Goal: Task Accomplishment & Management: Manage account settings

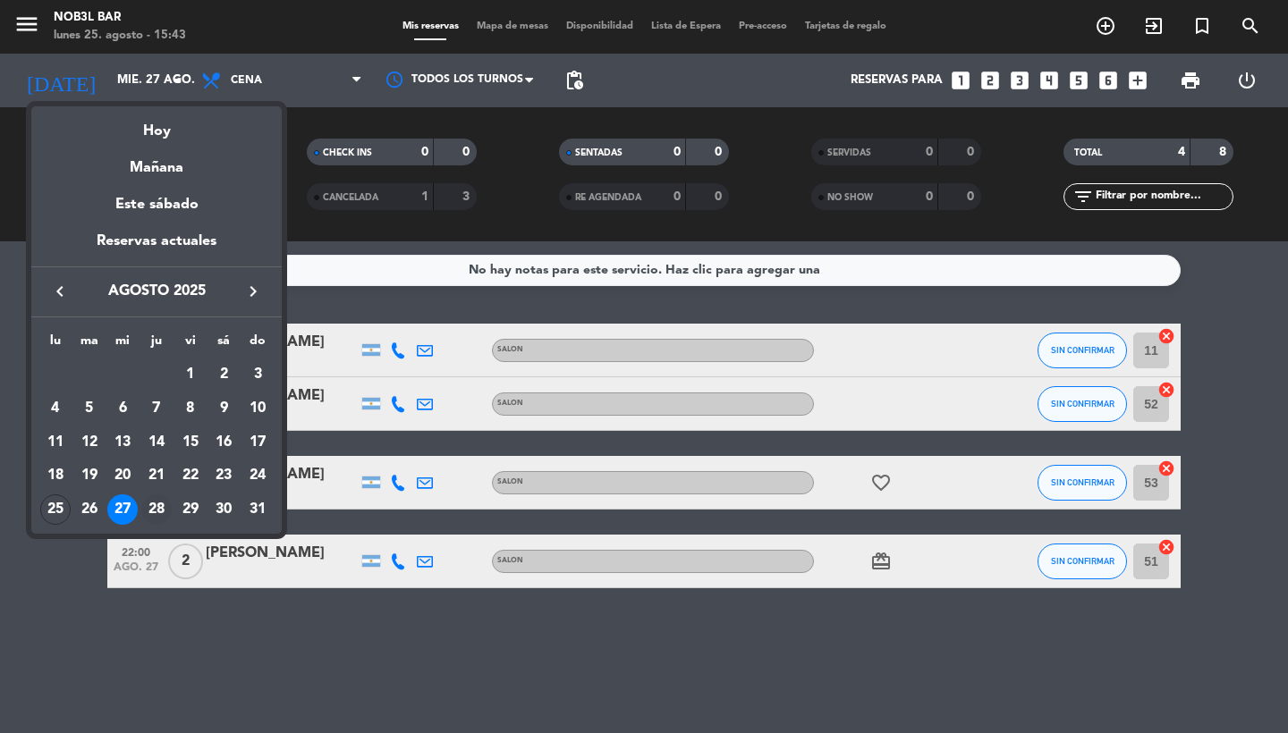
click at [155, 509] on div "28" at bounding box center [156, 510] width 30 height 30
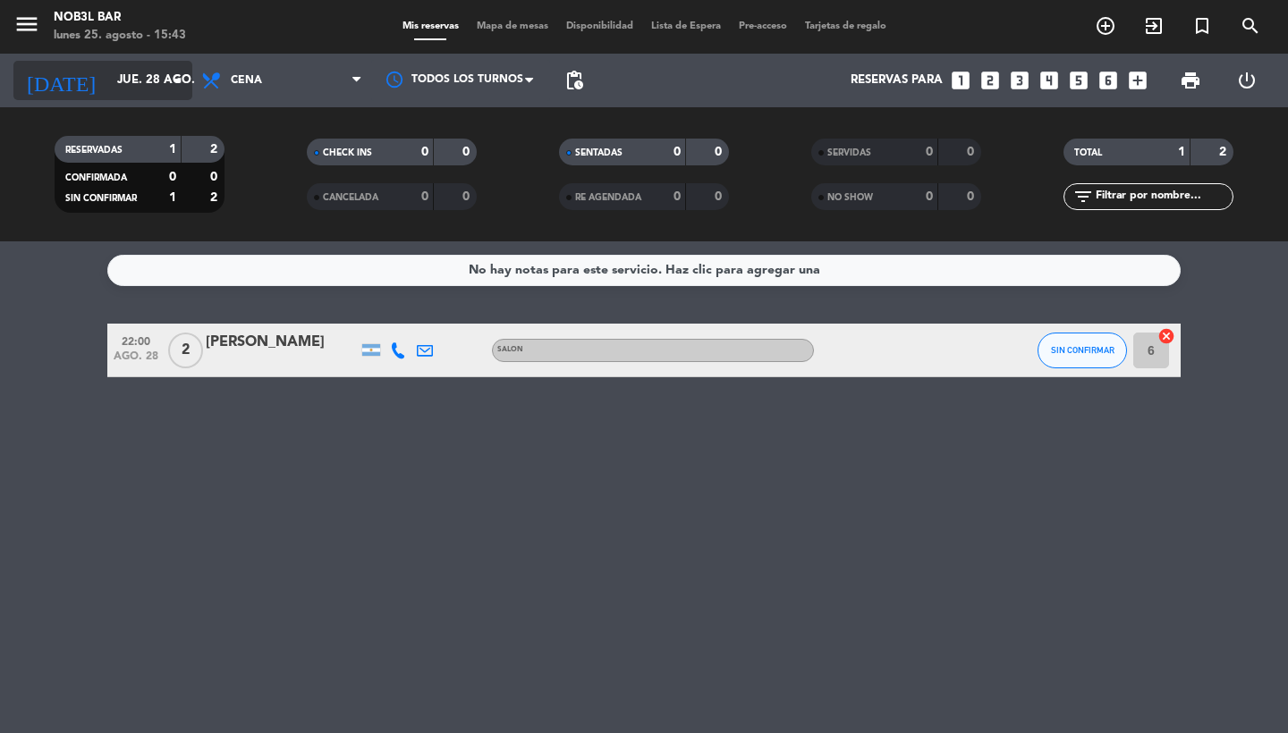
click at [180, 80] on icon "arrow_drop_down" at bounding box center [176, 80] width 21 height 21
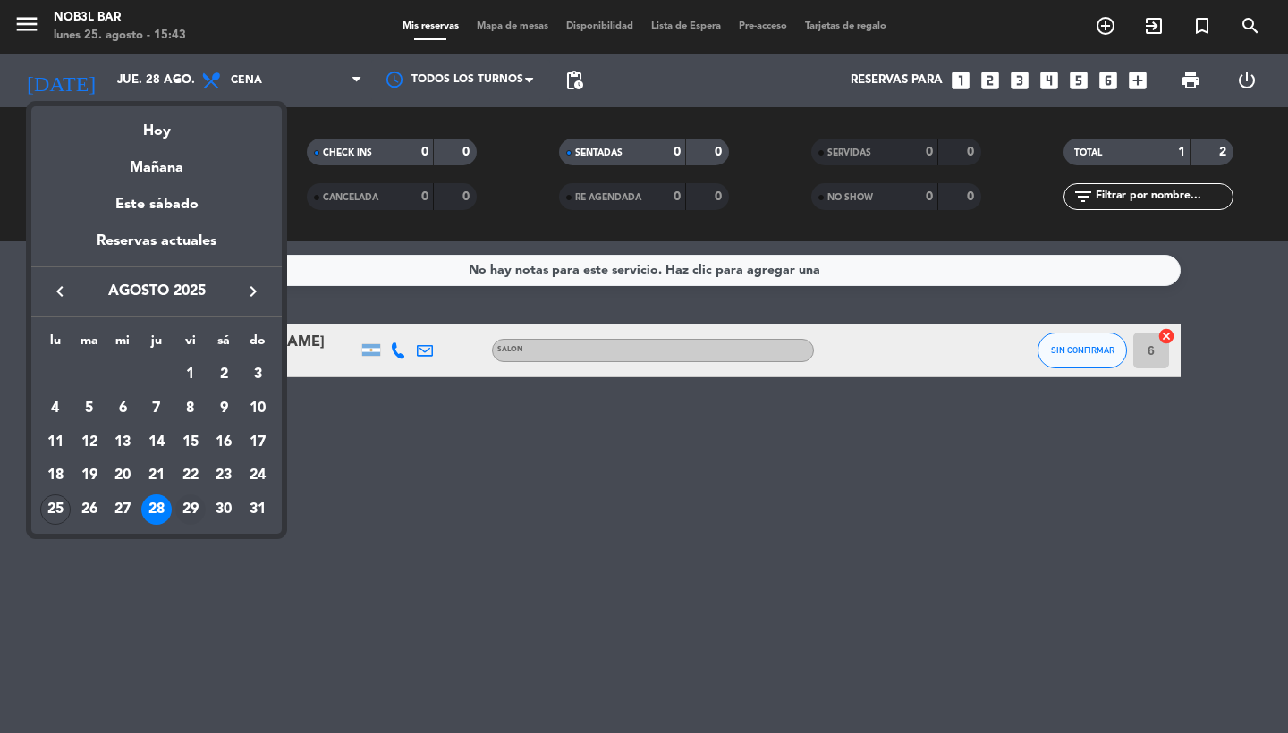
click at [194, 507] on div "29" at bounding box center [190, 510] width 30 height 30
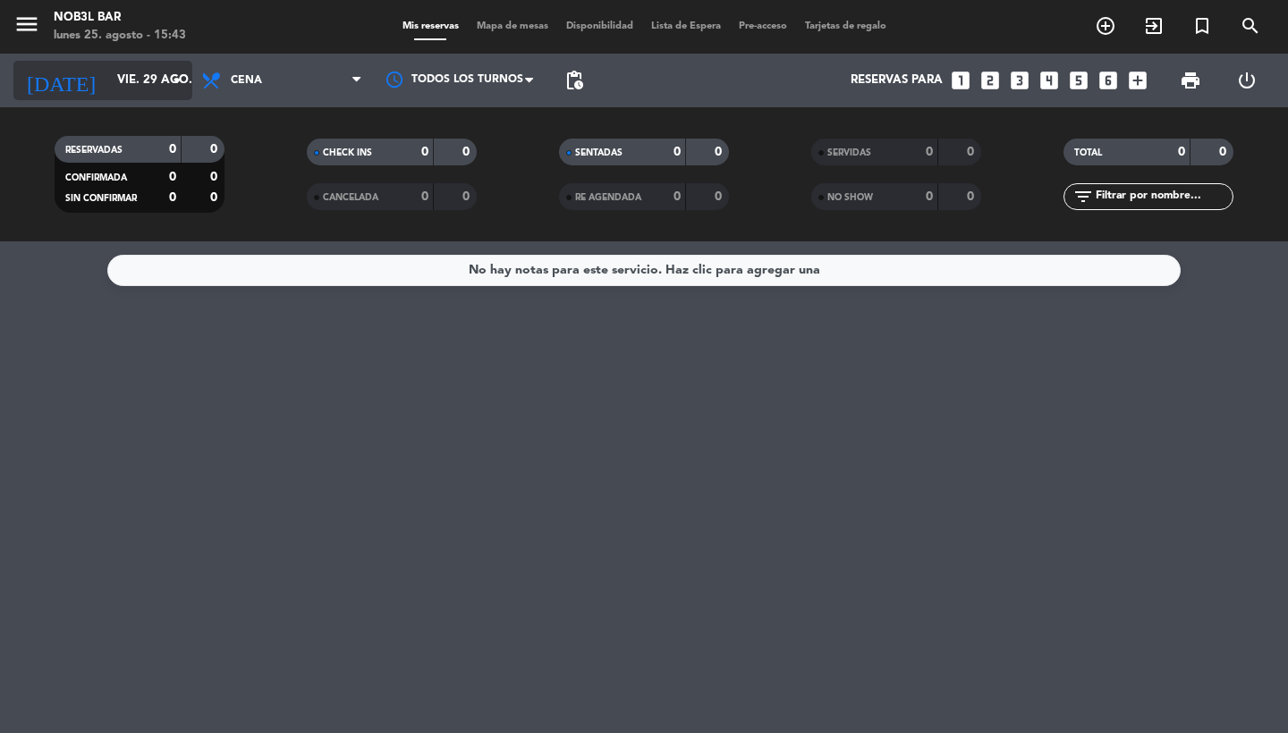
click at [177, 76] on icon "arrow_drop_down" at bounding box center [176, 80] width 21 height 21
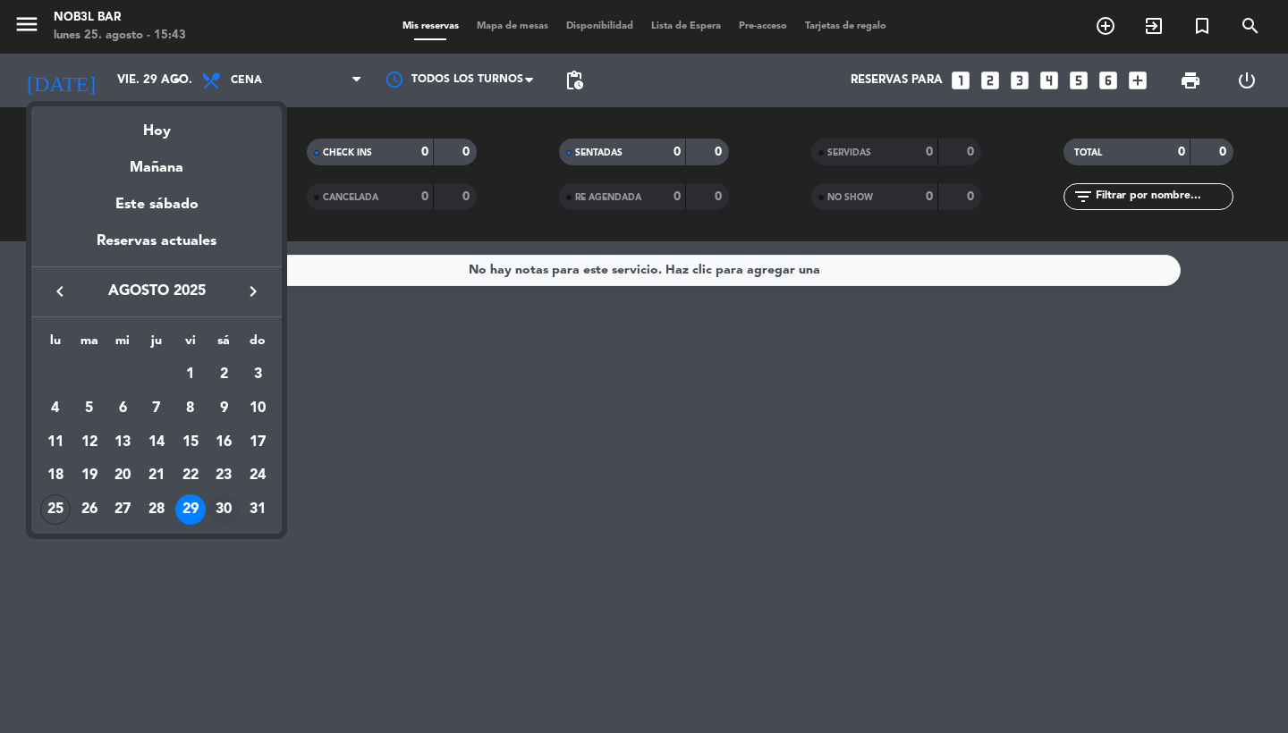
click at [228, 513] on div "30" at bounding box center [223, 510] width 30 height 30
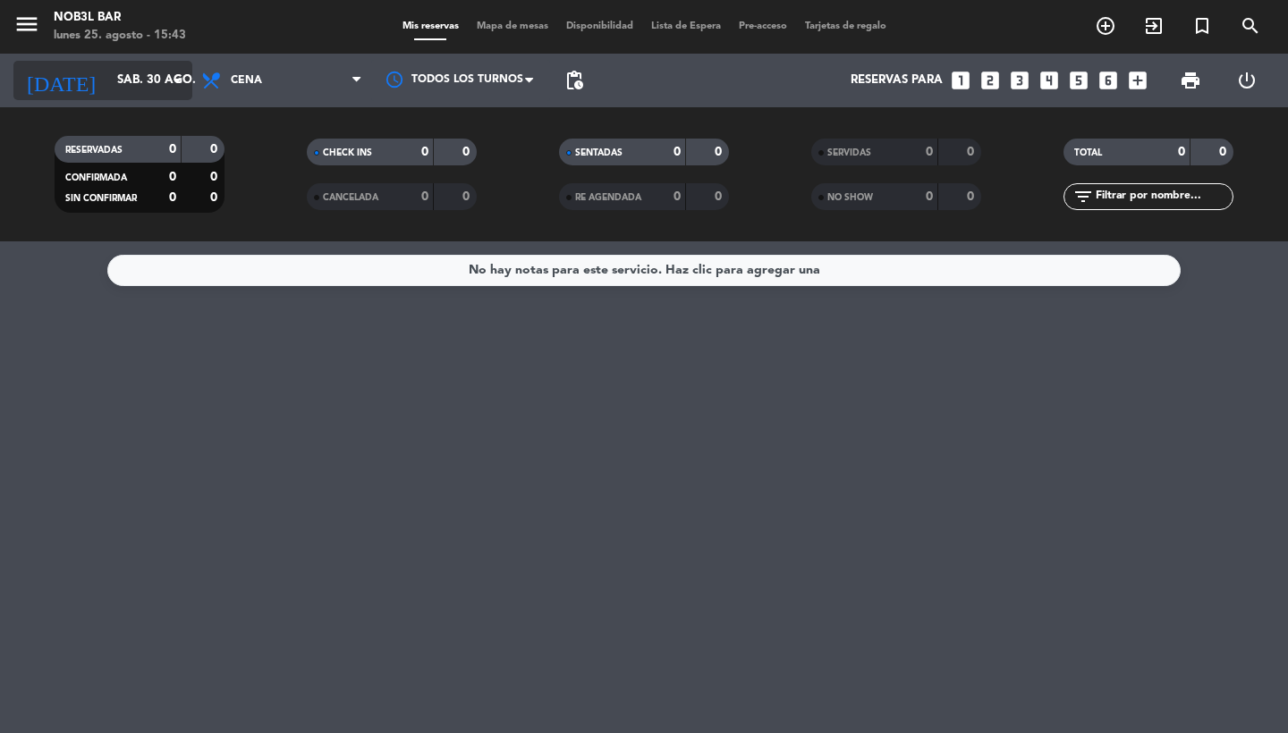
click at [140, 82] on input "sáb. 30 ago." at bounding box center [186, 80] width 157 height 32
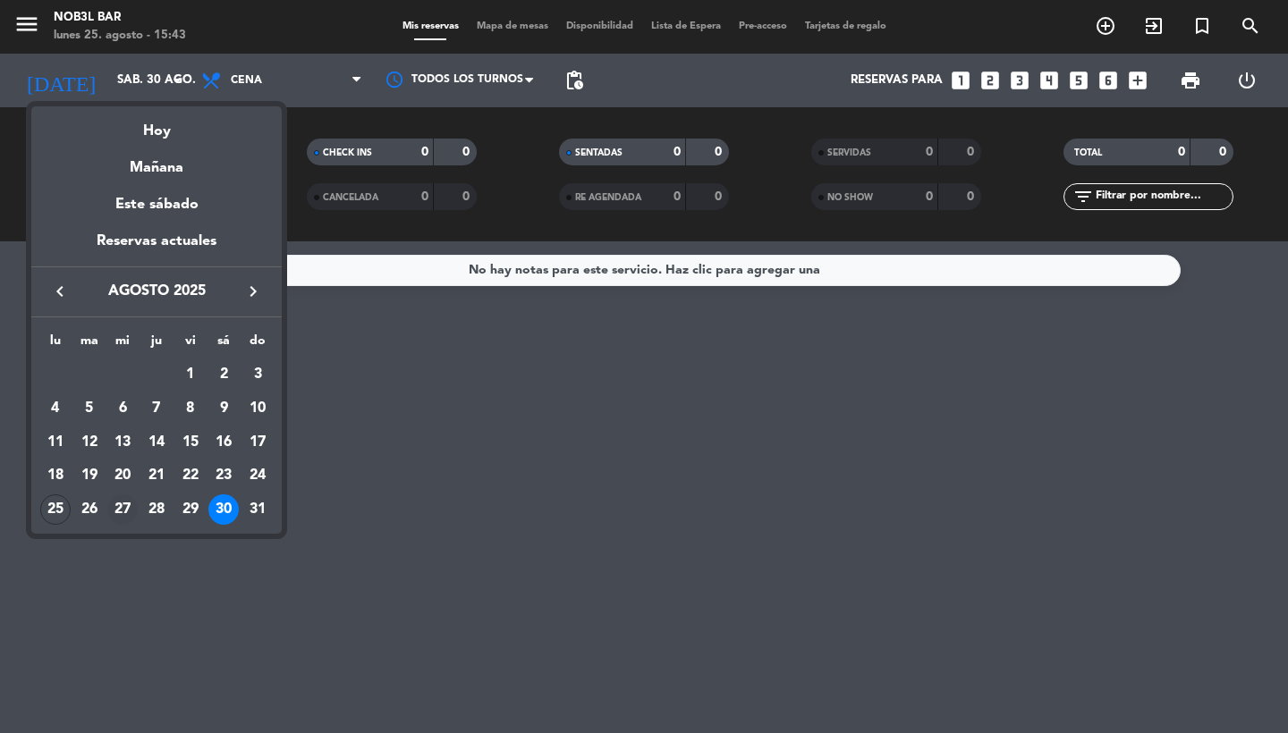
click at [121, 505] on div "27" at bounding box center [122, 510] width 30 height 30
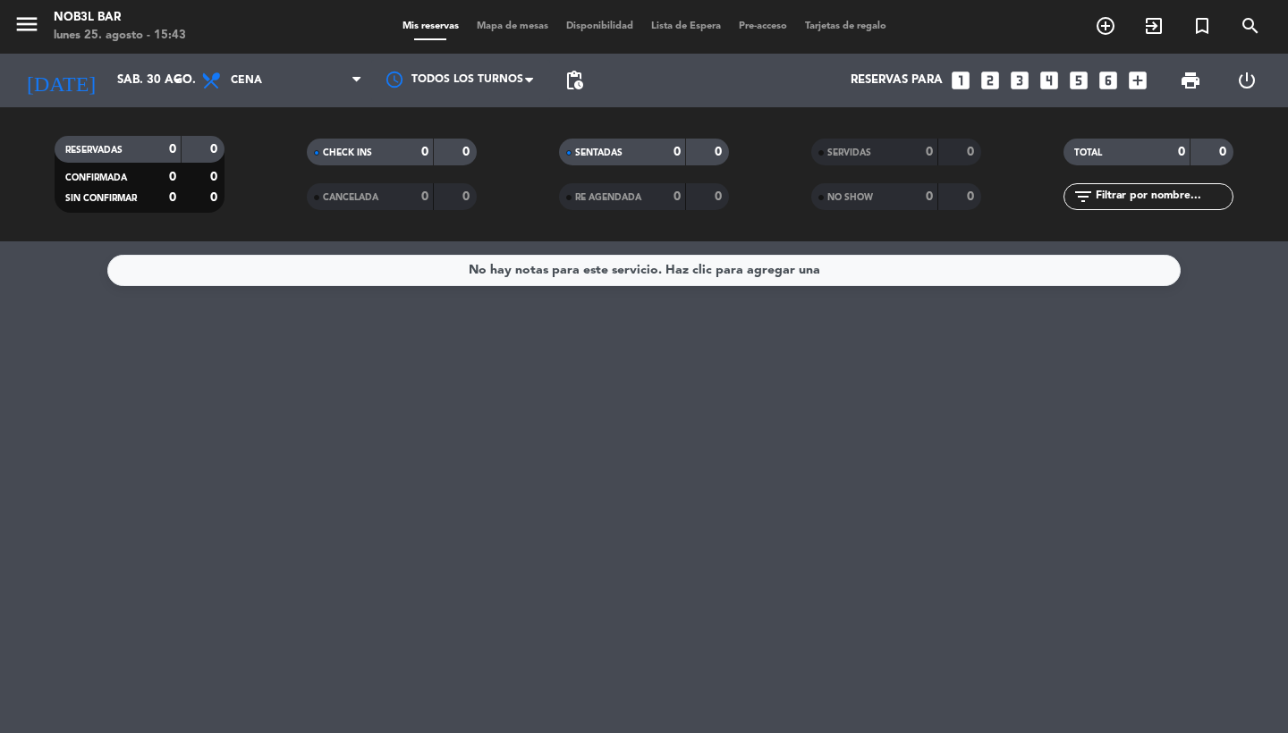
type input "mié. 27 ago."
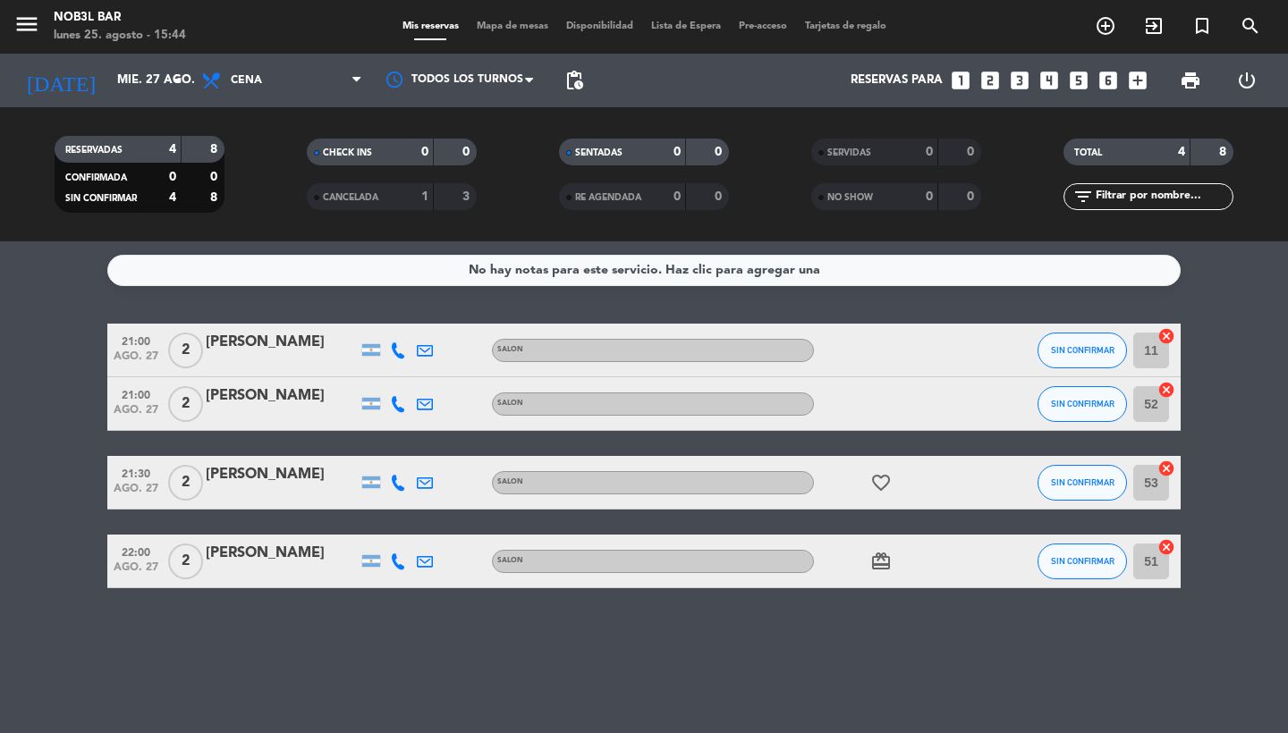
click at [406, 356] on div at bounding box center [398, 350] width 27 height 53
click at [401, 352] on icon at bounding box center [398, 351] width 16 height 16
click at [381, 318] on span "Copiar" at bounding box center [385, 320] width 38 height 19
click at [395, 402] on icon at bounding box center [398, 404] width 16 height 16
click at [378, 377] on span "Copiar" at bounding box center [381, 374] width 38 height 19
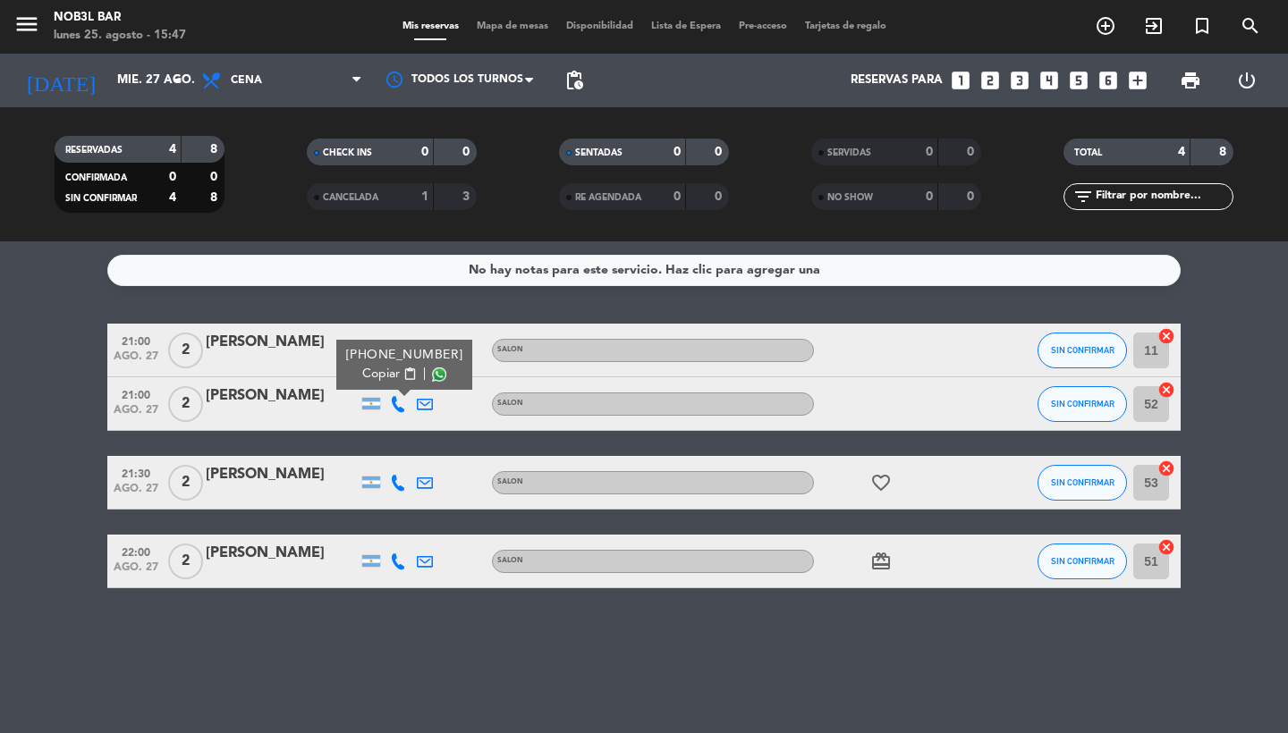
click at [399, 487] on icon at bounding box center [398, 483] width 16 height 16
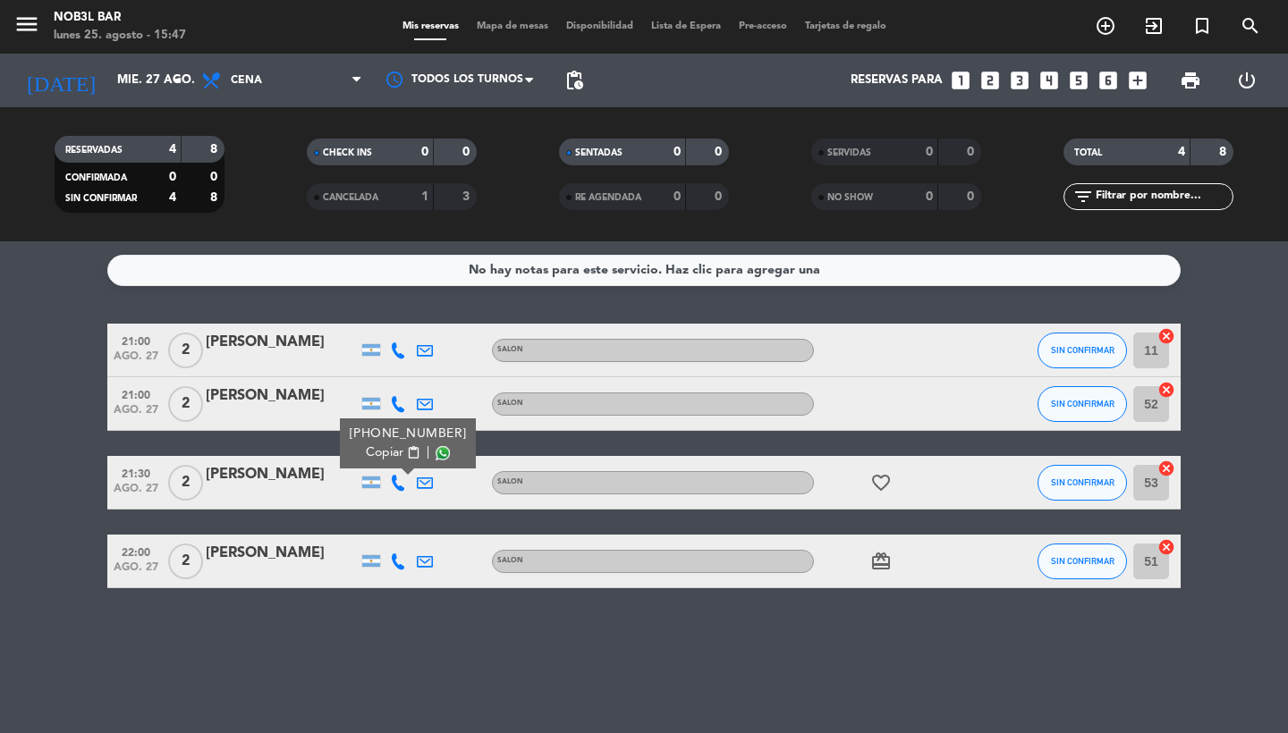
click at [383, 449] on span "Copiar" at bounding box center [385, 453] width 38 height 19
click at [395, 564] on icon at bounding box center [398, 562] width 16 height 16
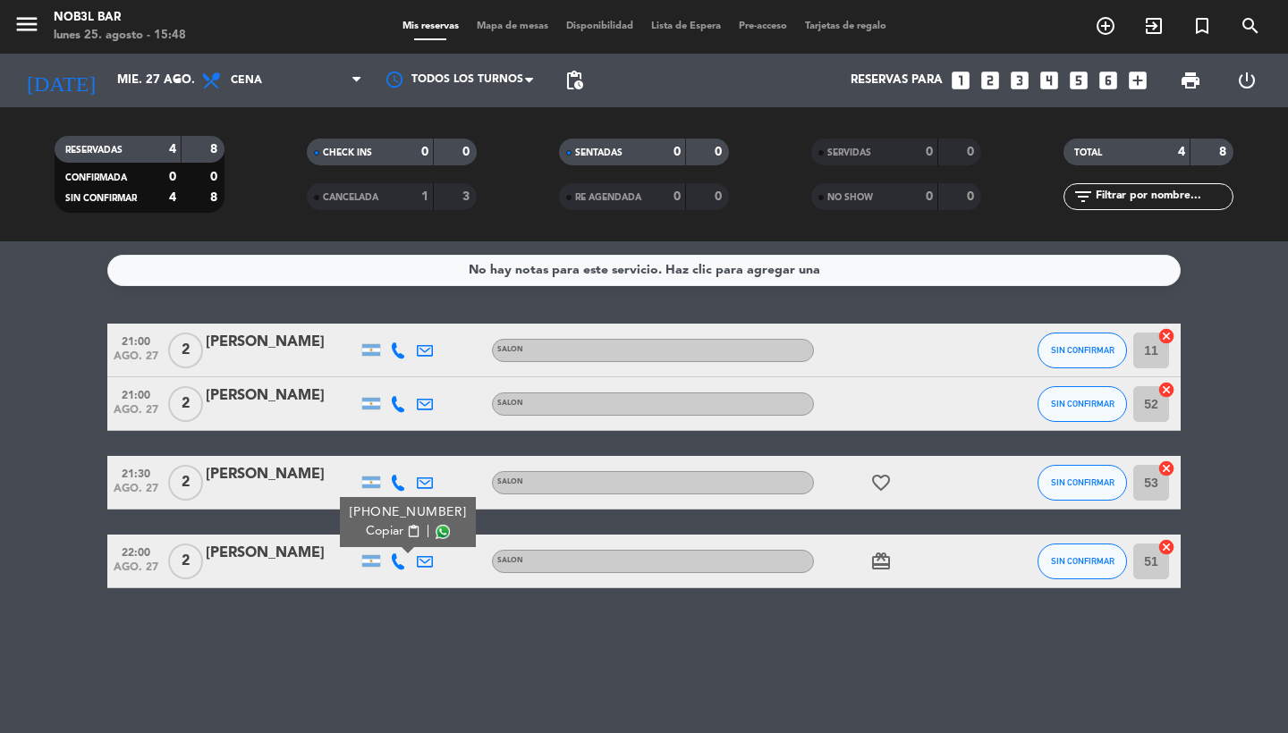
click at [378, 533] on span "Copiar" at bounding box center [385, 531] width 38 height 19
